Goal: Information Seeking & Learning: Learn about a topic

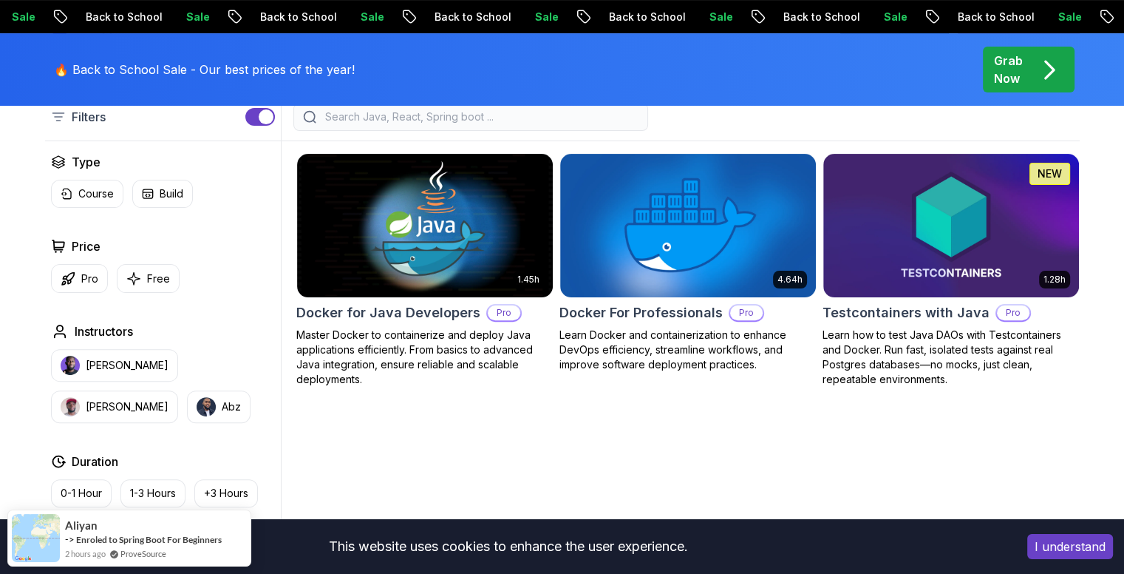
scroll to position [399, 0]
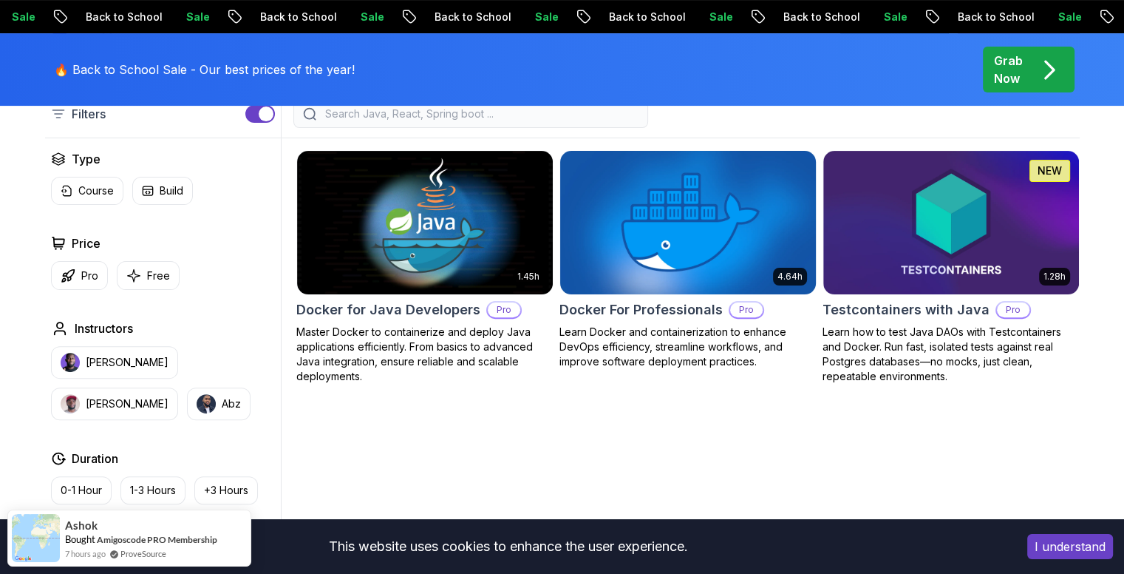
click at [780, 156] on body "Sale Back to School Sale Back to School Sale Back to School Sale Back to School…" at bounding box center [562, 551] width 1124 height 1900
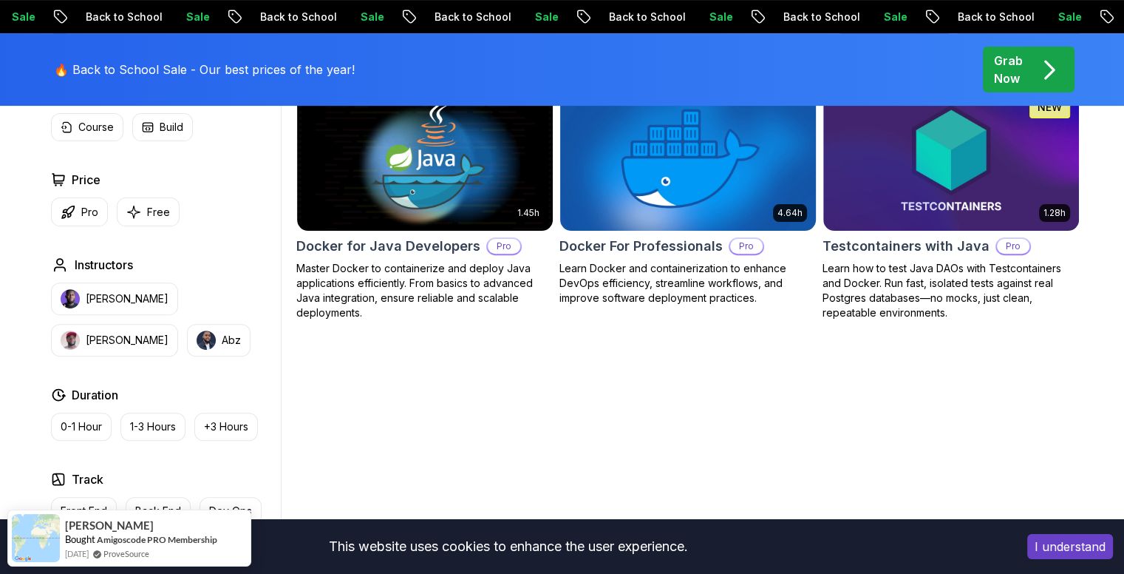
scroll to position [469, 0]
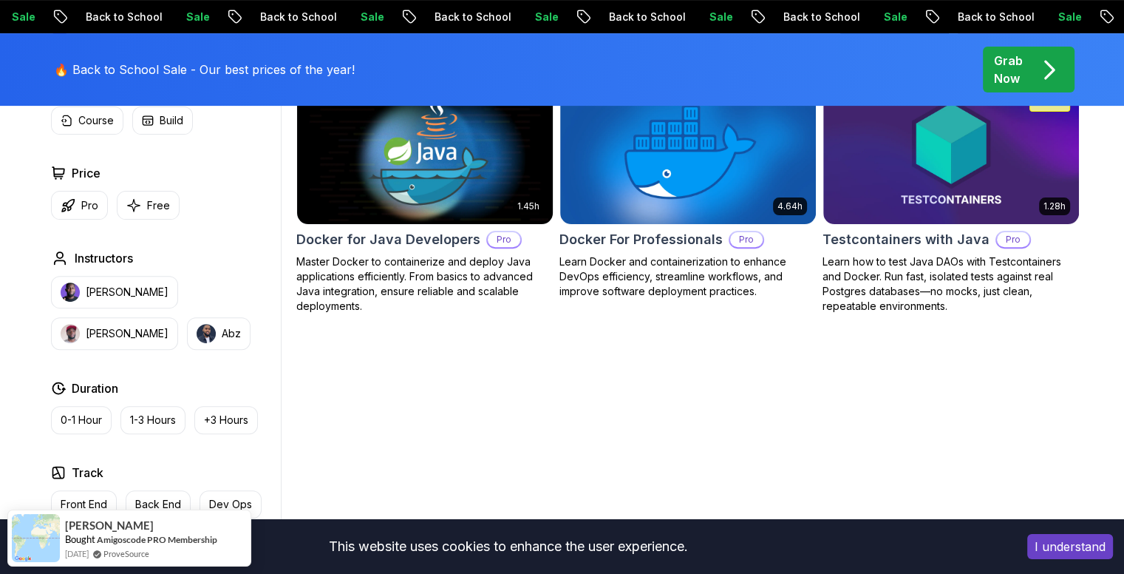
click at [493, 231] on div "Pro" at bounding box center [503, 240] width 35 height 18
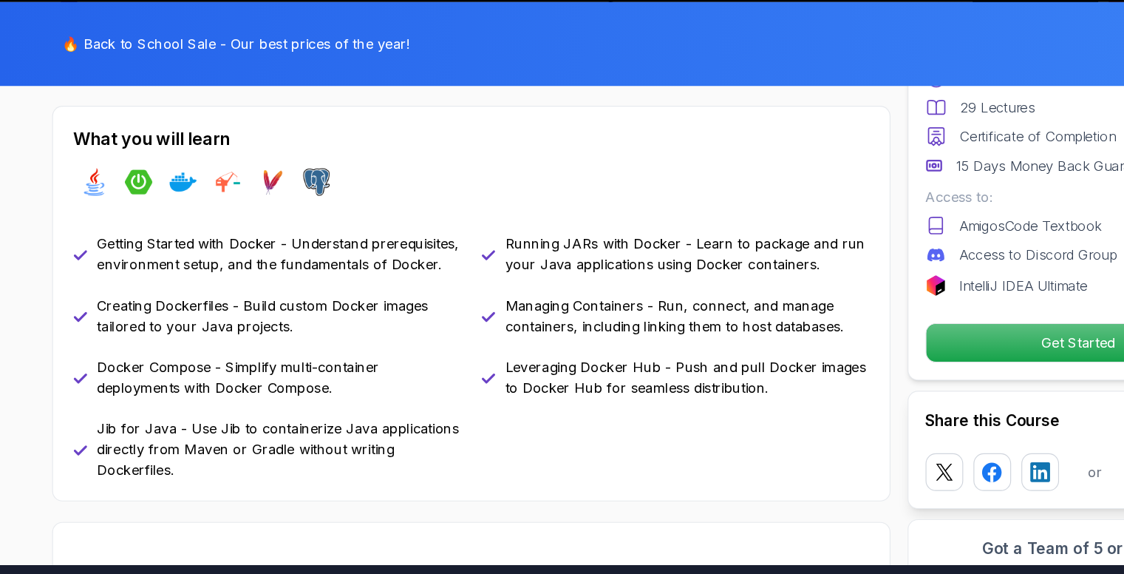
scroll to position [646, 0]
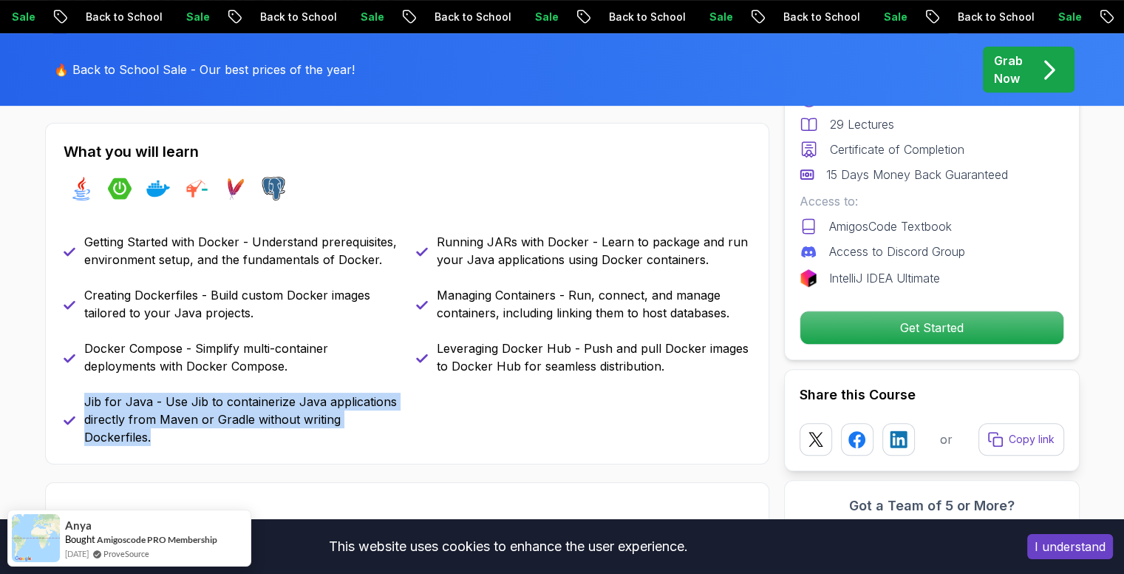
drag, startPoint x: 297, startPoint y: 443, endPoint x: 8, endPoint y: 395, distance: 293.1
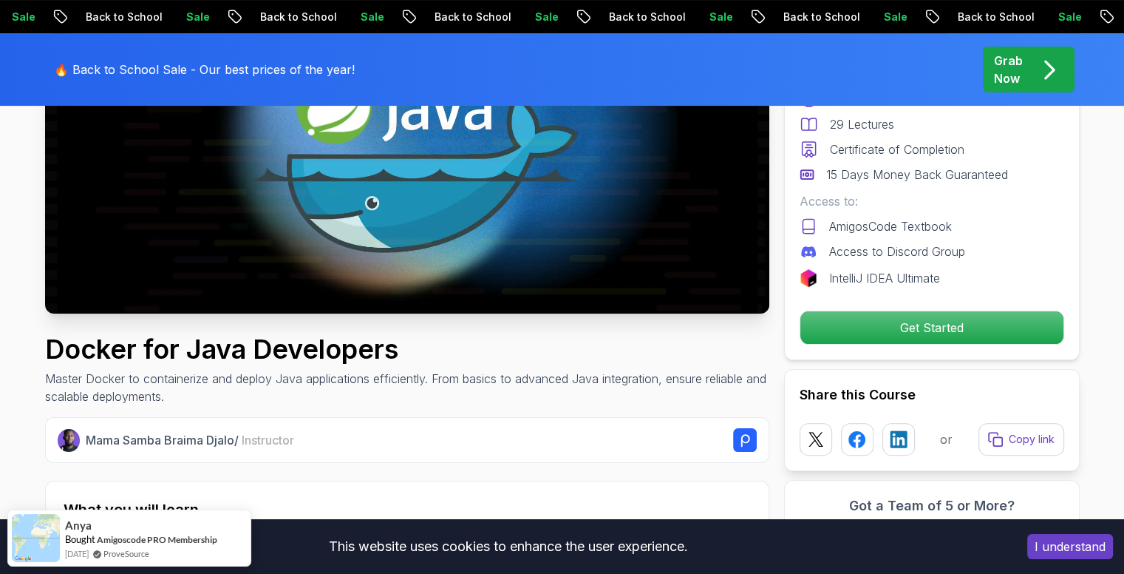
scroll to position [0, 0]
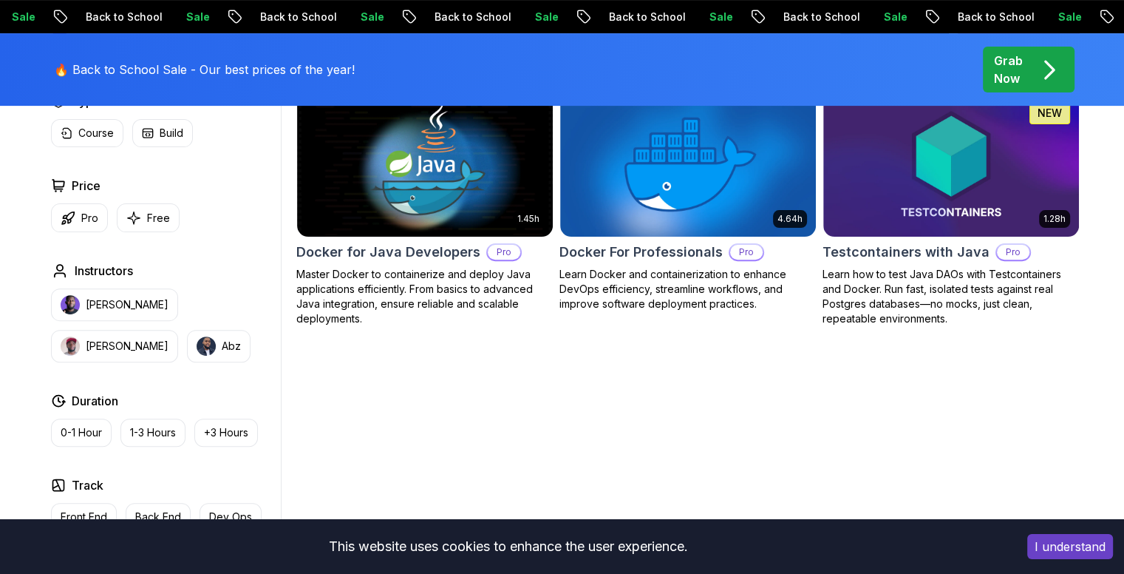
scroll to position [469, 0]
